Goal: Contribute content: Add original content to the website for others to see

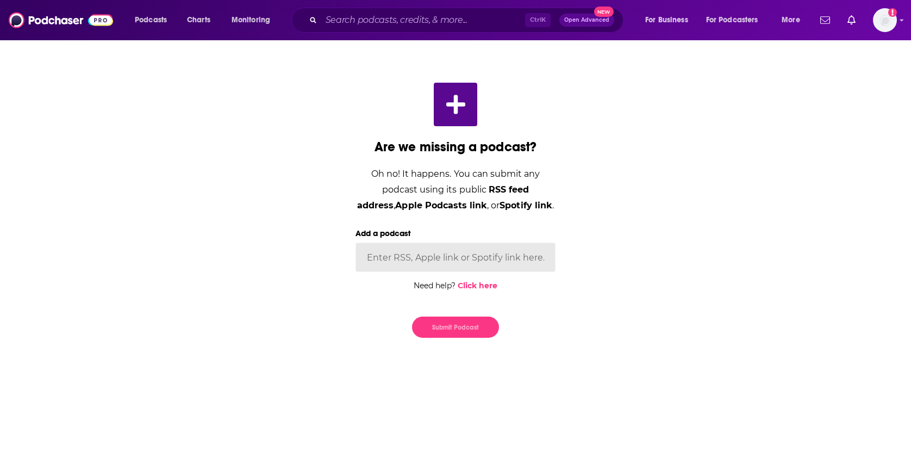
click at [423, 263] on input "Add a podcast" at bounding box center [456, 256] width 200 height 29
paste input "[URL][DOMAIN_NAME]"
type input "[URL][DOMAIN_NAME]"
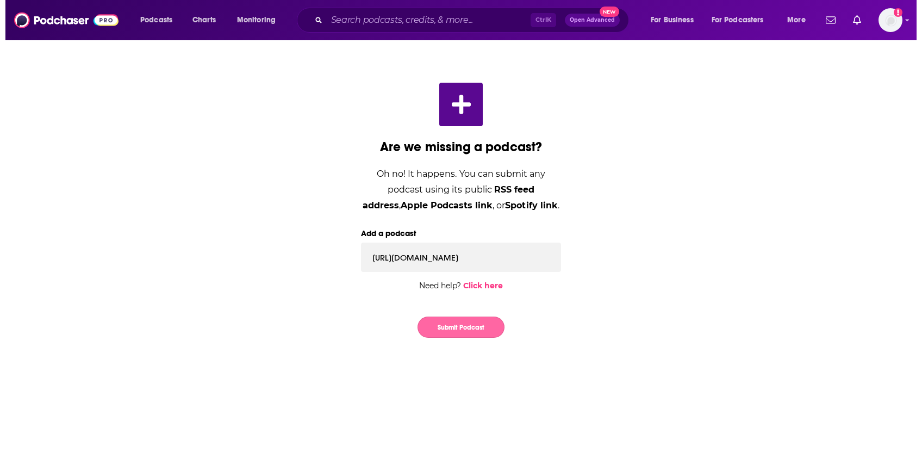
scroll to position [0, 0]
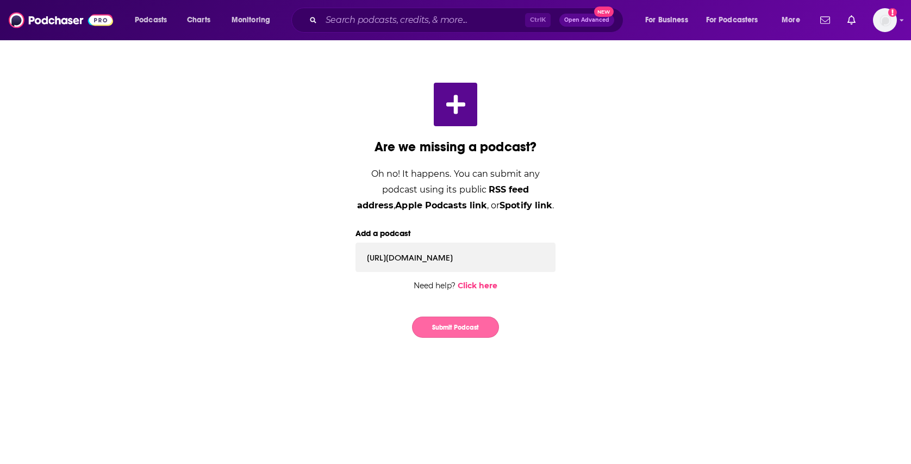
click at [466, 328] on button "Submit Podcast" at bounding box center [455, 326] width 87 height 21
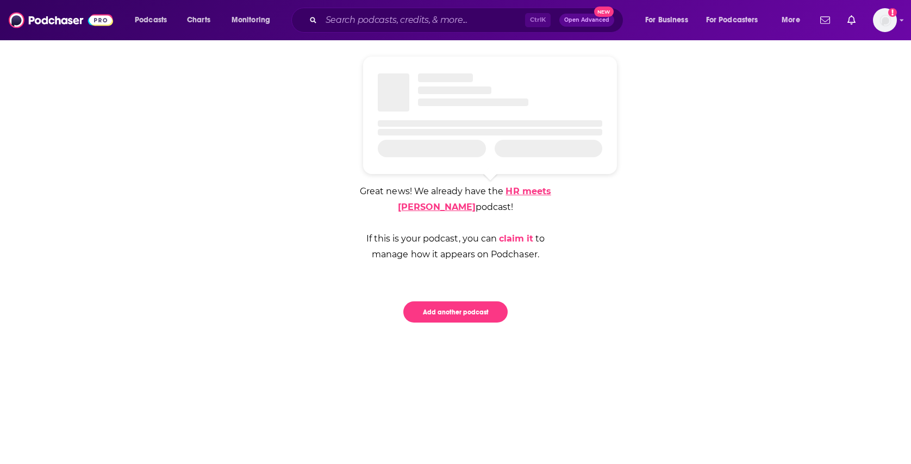
click at [520, 189] on link "HR meets [PERSON_NAME]" at bounding box center [474, 199] width 153 height 26
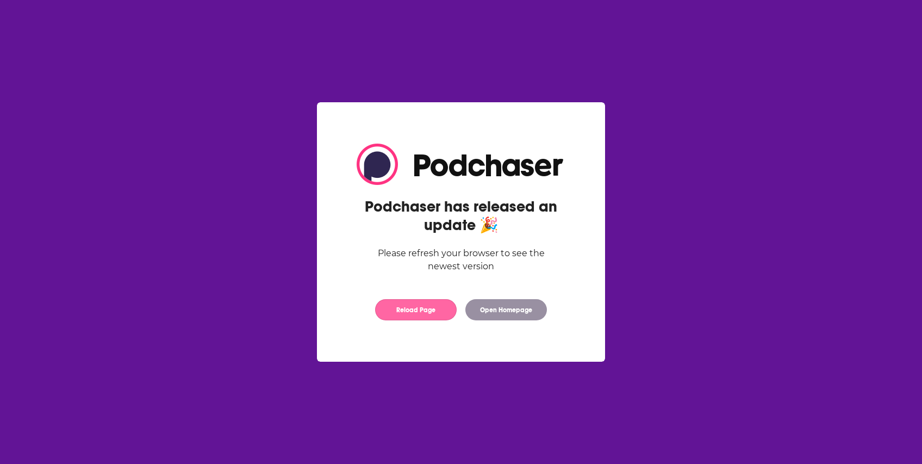
click at [440, 311] on button "Reload Page" at bounding box center [416, 309] width 82 height 21
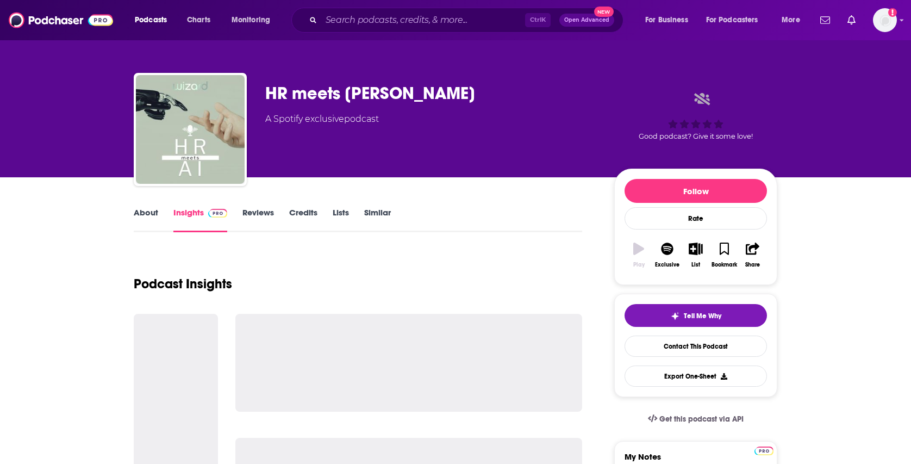
click at [492, 227] on div "About Insights Reviews Credits Lists Similar" at bounding box center [358, 218] width 448 height 27
